Goal: Entertainment & Leisure: Consume media (video, audio)

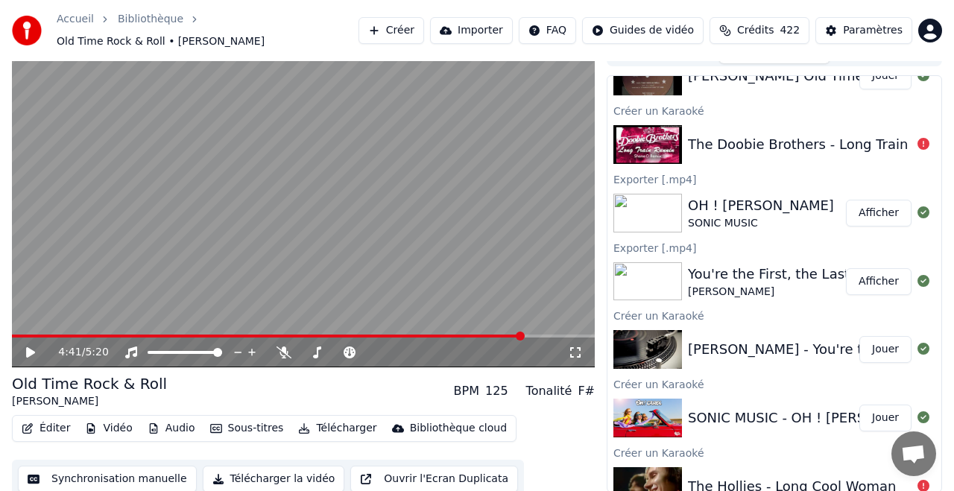
scroll to position [199, 0]
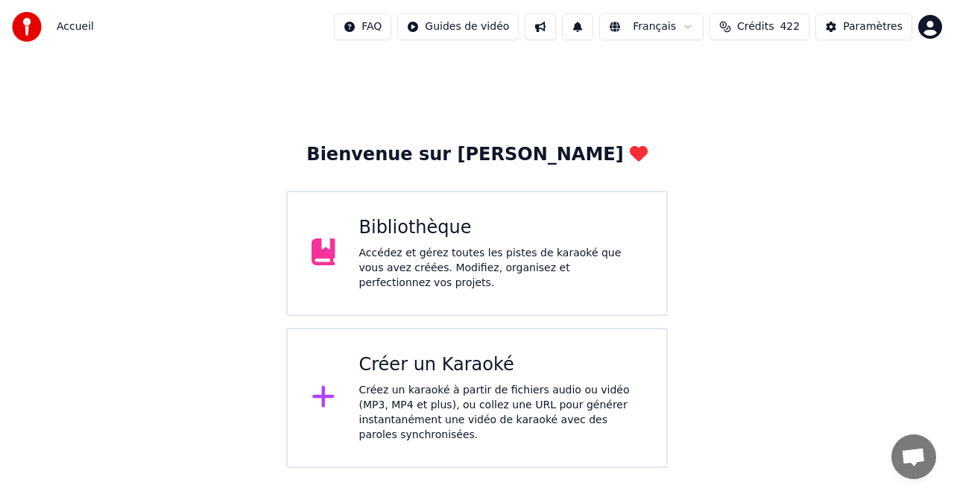
click at [447, 371] on div "Créer un Karaoké" at bounding box center [501, 365] width 284 height 24
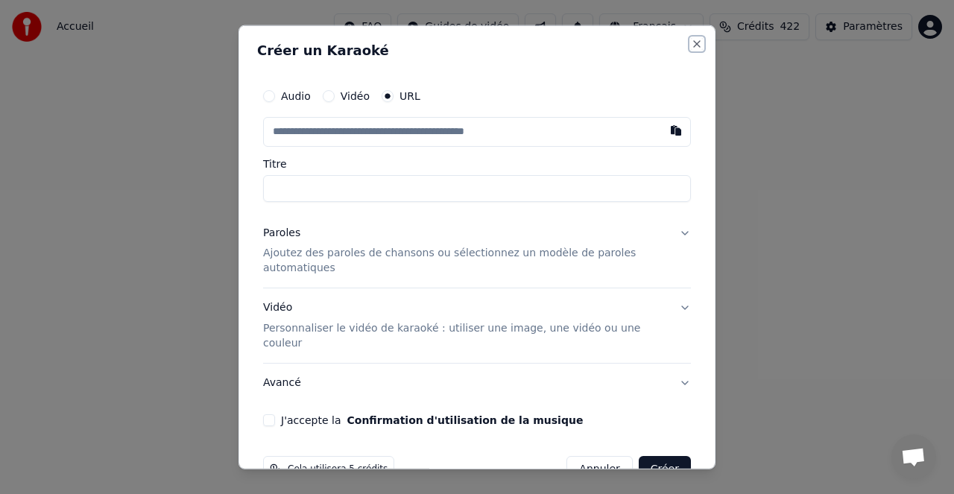
click at [692, 41] on button "Close" at bounding box center [697, 43] width 12 height 12
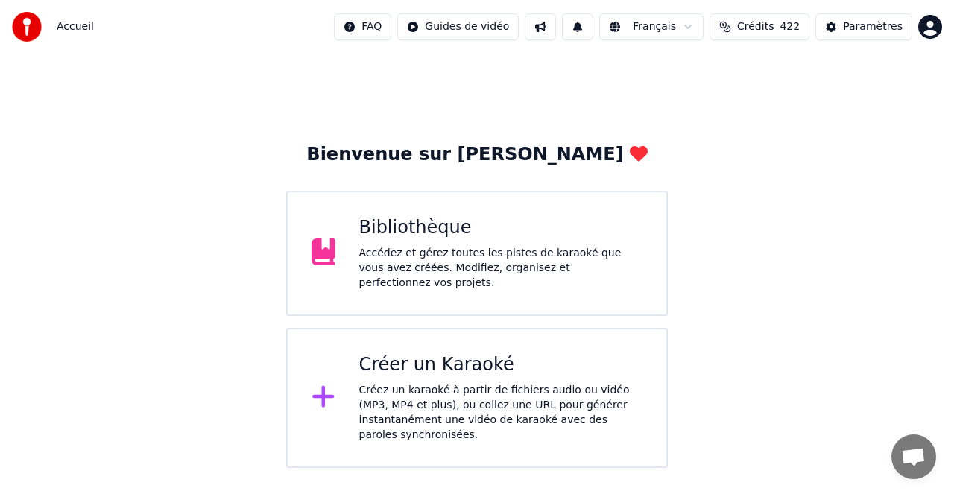
click at [427, 238] on div "Bibliothèque" at bounding box center [501, 228] width 284 height 24
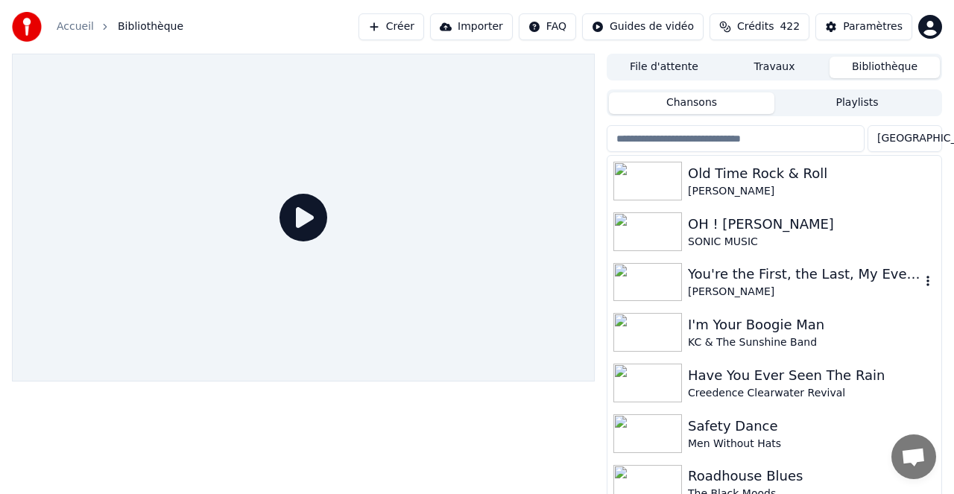
click at [720, 272] on div "You're the First, the Last, My Everything" at bounding box center [804, 274] width 232 height 21
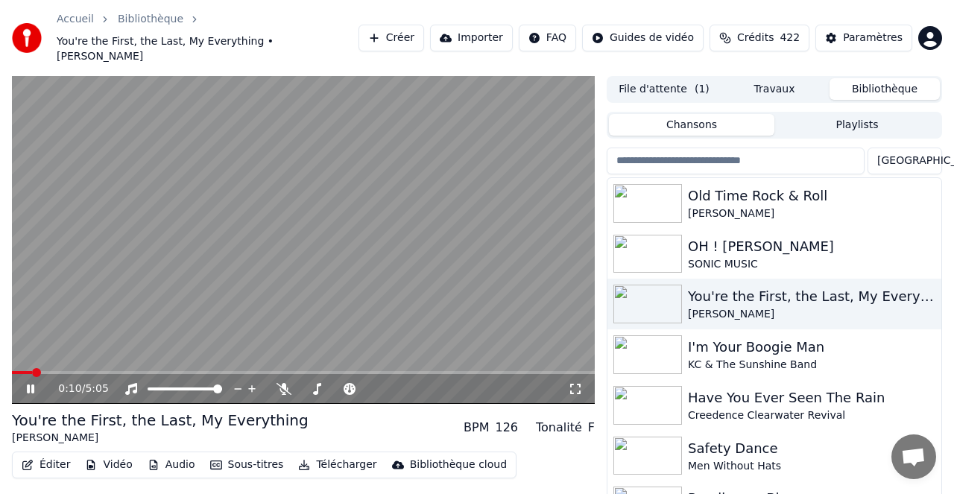
click at [575, 383] on icon at bounding box center [575, 389] width 15 height 12
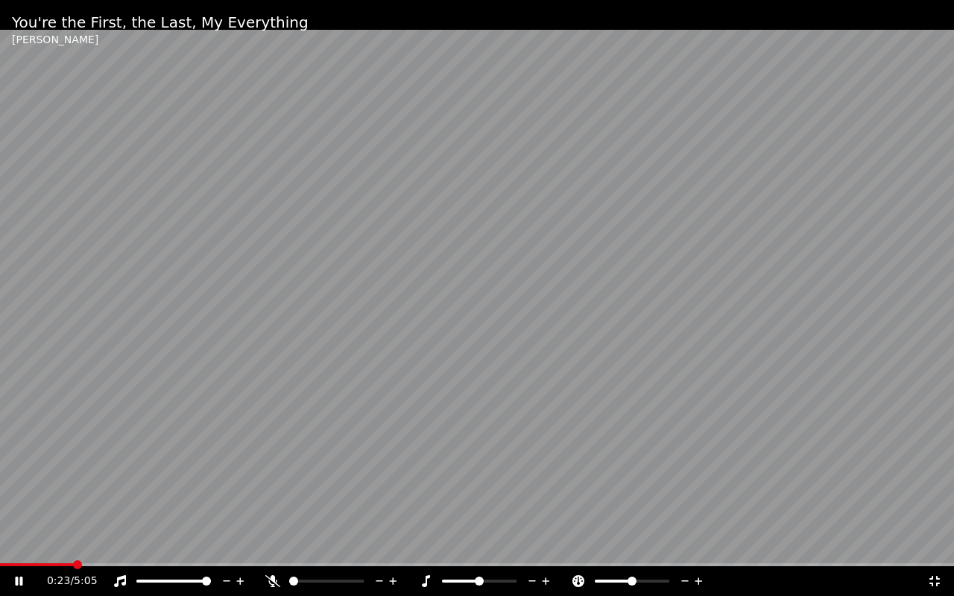
click at [21, 493] on icon at bounding box center [18, 581] width 7 height 9
click at [186, 443] on video at bounding box center [477, 298] width 954 height 596
